Goal: Transaction & Acquisition: Book appointment/travel/reservation

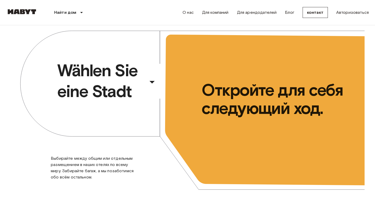
click at [133, 78] on span "Wählen Sie eine Stadt" at bounding box center [101, 81] width 88 height 42
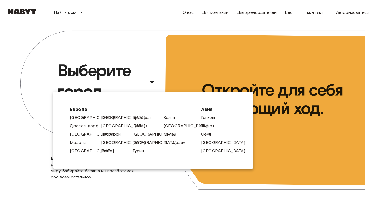
click at [138, 126] on font "Грац" at bounding box center [137, 125] width 9 height 5
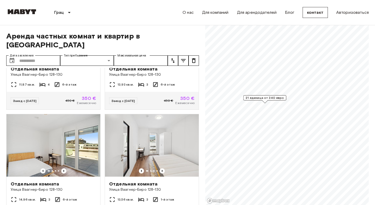
scroll to position [341, 0]
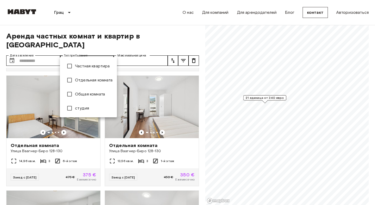
click at [78, 107] on font "студия" at bounding box center [82, 108] width 14 height 5
type input "******"
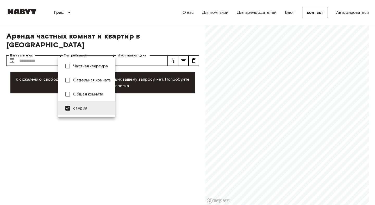
click at [151, 22] on div at bounding box center [187, 102] width 375 height 205
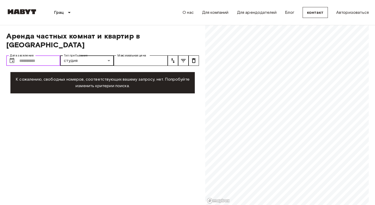
click at [31, 55] on input "Дата заселения" at bounding box center [39, 60] width 41 height 10
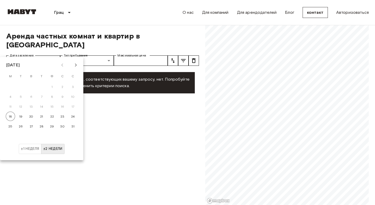
click at [74, 64] on icon "В следующем месяце" at bounding box center [76, 65] width 6 height 6
click at [30, 86] on button "1" at bounding box center [31, 86] width 9 height 9
type input "**********"
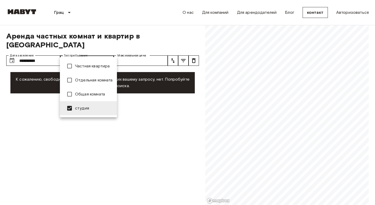
click at [77, 96] on font "Общая комната" at bounding box center [90, 94] width 30 height 5
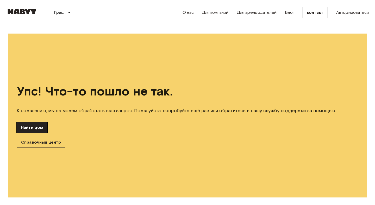
click at [39, 127] on font "Найти дом" at bounding box center [32, 127] width 22 height 5
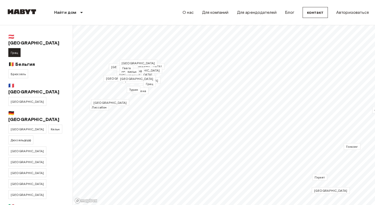
click at [14, 51] on font "Грац" at bounding box center [15, 53] width 8 height 4
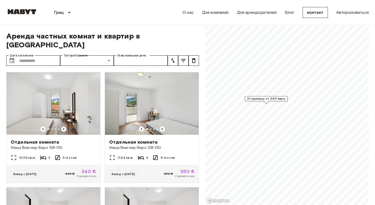
scroll to position [5, 0]
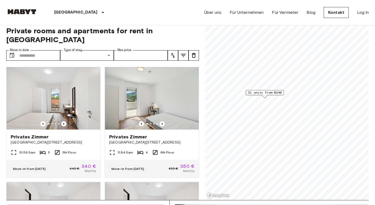
click at [146, 17] on div "[GEOGRAPHIC_DATA] [GEOGRAPHIC_DATA] [GEOGRAPHIC_DATA] [GEOGRAPHIC_DATA] [GEOGRA…" at bounding box center [187, 12] width 362 height 25
click at [41, 50] on input "Move-in date" at bounding box center [39, 55] width 41 height 10
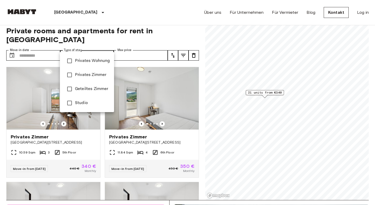
click at [80, 100] on span "Studio" at bounding box center [92, 103] width 35 height 6
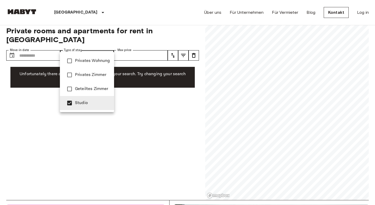
click at [83, 92] on span "Geteiltes Zimmer" at bounding box center [92, 89] width 35 height 6
click at [87, 74] on span "Privates Zimmer" at bounding box center [92, 75] width 35 height 6
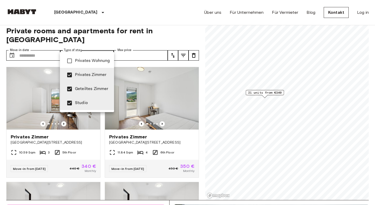
click at [87, 61] on span "Privates Wohnung" at bounding box center [92, 61] width 35 height 6
type input "**********"
click at [146, 42] on div at bounding box center [187, 102] width 375 height 205
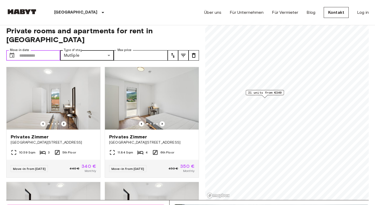
click at [41, 50] on input "Move-in date" at bounding box center [39, 55] width 41 height 10
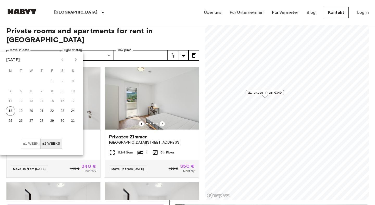
click at [74, 60] on icon "Next month" at bounding box center [76, 60] width 6 height 6
click at [8, 80] on button "1" at bounding box center [10, 81] width 9 height 9
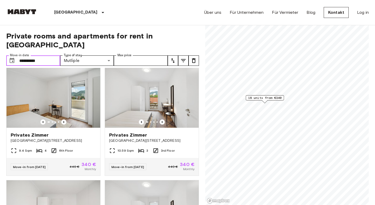
scroll to position [445, 0]
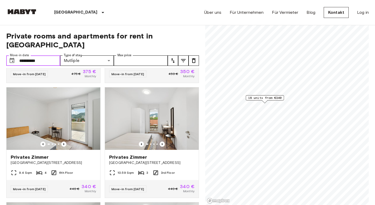
click at [42, 55] on input "**********" at bounding box center [39, 60] width 41 height 10
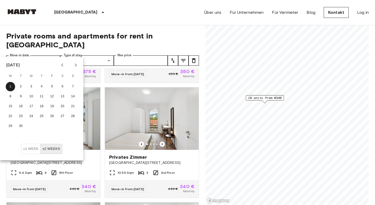
click at [78, 66] on icon "Next month" at bounding box center [76, 65] width 6 height 6
click at [62, 67] on icon "Previous month" at bounding box center [62, 65] width 6 height 6
click at [33, 88] on button "1" at bounding box center [31, 86] width 9 height 9
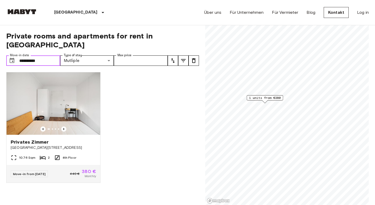
click at [53, 55] on input "**********" at bounding box center [39, 60] width 41 height 10
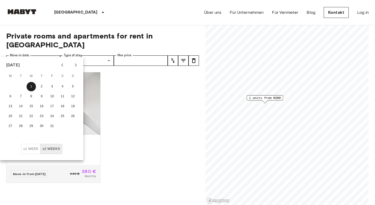
click at [77, 67] on icon "Next month" at bounding box center [76, 65] width 6 height 6
click at [64, 88] on button "1" at bounding box center [62, 86] width 9 height 9
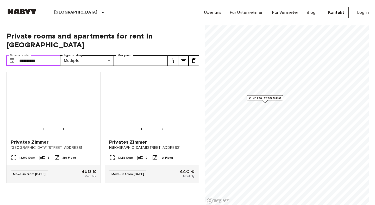
click at [55, 55] on input "**********" at bounding box center [39, 60] width 41 height 10
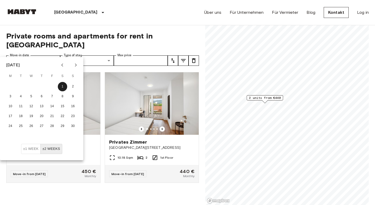
click at [79, 70] on div "[DATE] M T W T F S S 1 2 3 4 5 6 7 8 9 10 11 12 13 14 15 16 17 18 19 20 21 22 2…" at bounding box center [41, 100] width 83 height 87
click at [75, 66] on icon "Next month" at bounding box center [76, 64] width 2 height 3
click at [12, 85] on button "1" at bounding box center [10, 86] width 9 height 9
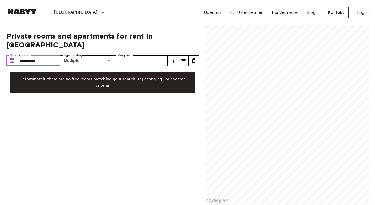
click at [58, 55] on input "**********" at bounding box center [39, 60] width 41 height 10
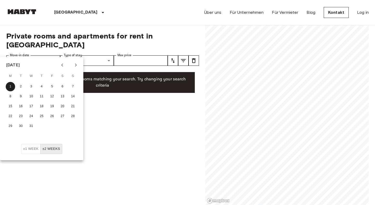
click at [76, 66] on icon "Next month" at bounding box center [76, 65] width 6 height 6
click at [42, 85] on button "1" at bounding box center [41, 86] width 9 height 9
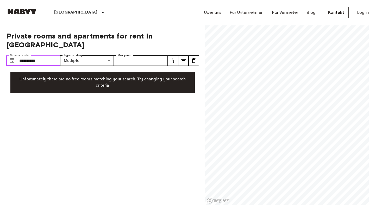
click at [53, 55] on input "**********" at bounding box center [39, 60] width 41 height 10
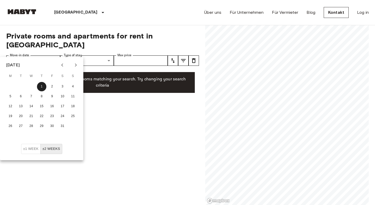
click at [78, 66] on icon "Next month" at bounding box center [76, 65] width 6 height 6
click at [71, 88] on button "1" at bounding box center [72, 86] width 9 height 9
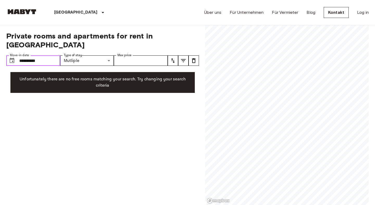
click at [49, 55] on input "**********" at bounding box center [39, 60] width 41 height 10
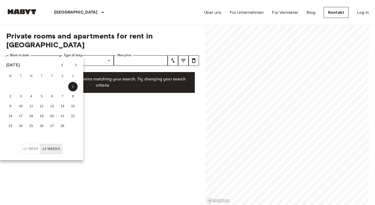
click at [71, 66] on div at bounding box center [69, 65] width 6 height 9
click at [74, 66] on icon "Next month" at bounding box center [76, 65] width 6 height 6
click at [11, 93] on button "2" at bounding box center [10, 96] width 9 height 9
type input "**********"
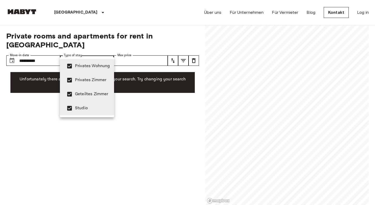
click at [80, 67] on span "Privates Wohnung" at bounding box center [92, 66] width 35 height 6
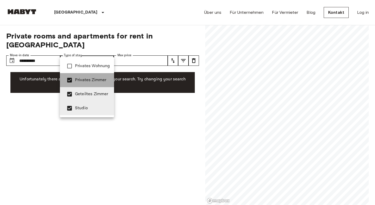
click at [80, 76] on li "Privates Zimmer" at bounding box center [87, 80] width 54 height 14
click at [80, 88] on li "Geteiltes Zimmer" at bounding box center [87, 94] width 54 height 14
type input "******"
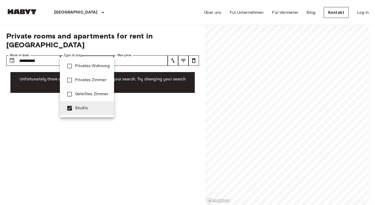
click at [40, 52] on div at bounding box center [187, 102] width 375 height 205
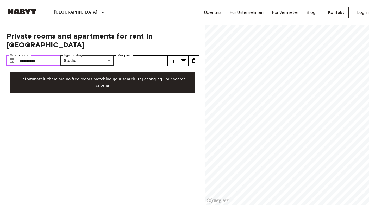
click at [40, 55] on input "**********" at bounding box center [39, 60] width 41 height 10
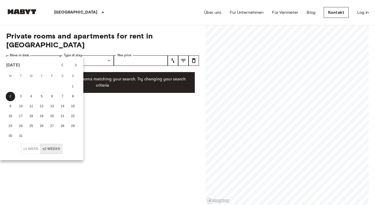
click at [30, 147] on button "±1 week" at bounding box center [31, 149] width 20 height 10
click at [64, 67] on icon "Previous month" at bounding box center [62, 65] width 6 height 6
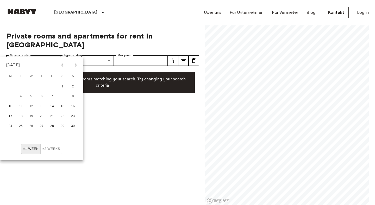
click at [64, 67] on icon "Previous month" at bounding box center [62, 65] width 6 height 6
click at [13, 118] on button "18" at bounding box center [10, 116] width 9 height 9
type input "**********"
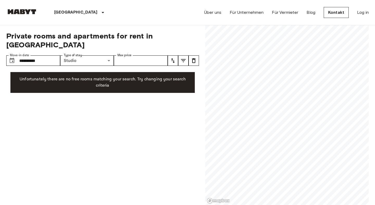
click at [87, 62] on div "**********" at bounding box center [102, 115] width 192 height 180
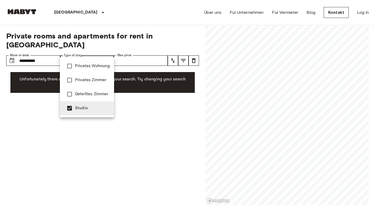
click at [77, 92] on span "Geteiltes Zimmer" at bounding box center [92, 94] width 35 height 6
click at [83, 65] on span "Privates Wohnung" at bounding box center [92, 66] width 35 height 6
click at [81, 73] on li "Privates Zimmer" at bounding box center [87, 80] width 54 height 14
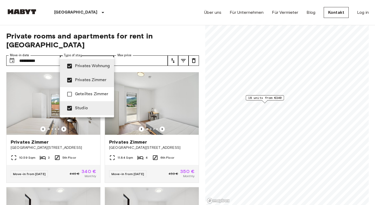
click at [80, 93] on span "Geteiltes Zimmer" at bounding box center [92, 94] width 35 height 6
type input "**********"
click at [119, 60] on div at bounding box center [187, 102] width 375 height 205
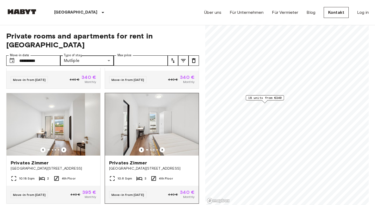
click at [140, 166] on span "[GEOGRAPHIC_DATA][STREET_ADDRESS]" at bounding box center [151, 168] width 85 height 5
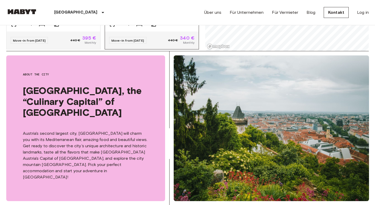
scroll to position [296, 0]
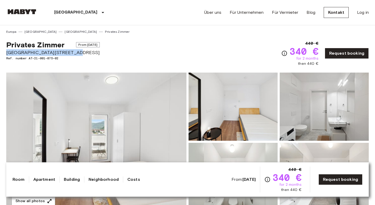
drag, startPoint x: 6, startPoint y: 53, endPoint x: 75, endPoint y: 52, distance: 68.9
click at [75, 52] on span "[GEOGRAPHIC_DATA][STREET_ADDRESS]" at bounding box center [52, 52] width 93 height 7
copy span "[GEOGRAPHIC_DATA][STREET_ADDRESS]"
click at [48, 176] on div "Room Apartment Building Neighborhood Costs From: Aug 19 2025 440 € 340 € for 2 …" at bounding box center [187, 179] width 350 height 26
click at [48, 179] on link "Apartment" at bounding box center [44, 179] width 22 height 6
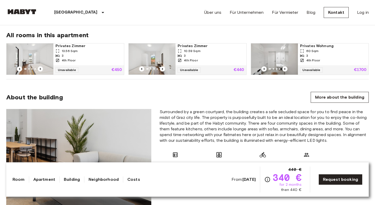
scroll to position [336, 0]
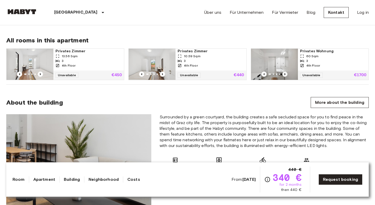
click at [284, 74] on icon "Previous image" at bounding box center [284, 74] width 1 height 2
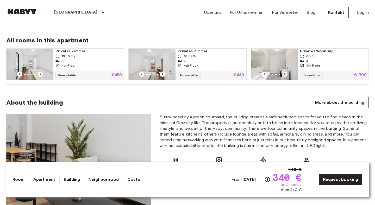
click at [284, 74] on icon "Previous image" at bounding box center [284, 74] width 1 height 2
click at [313, 52] on span "Privates Wohnung" at bounding box center [333, 51] width 66 height 5
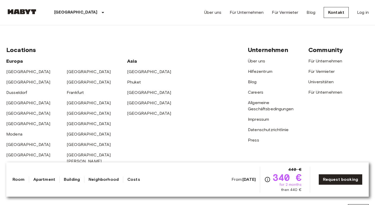
scroll to position [1358, 0]
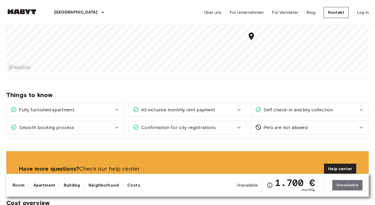
scroll to position [476, 0]
